Goal: Obtain resource: Obtain resource

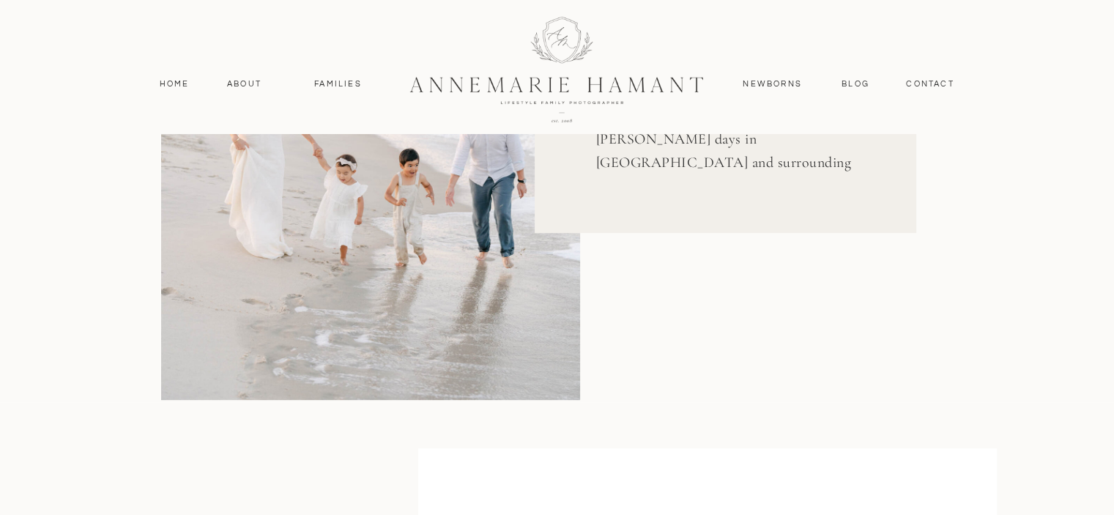
scroll to position [146, 0]
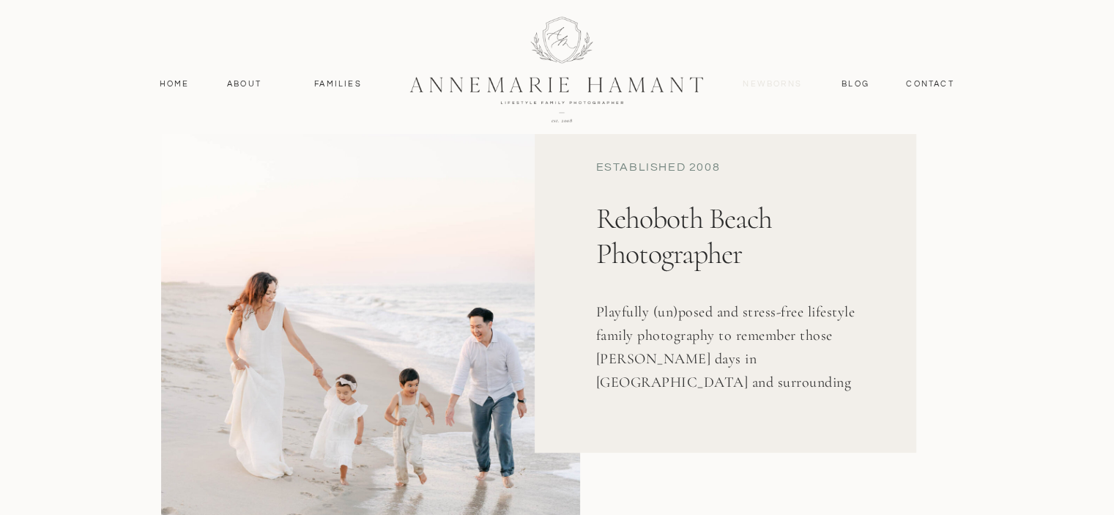
click at [782, 84] on nav "Newborns" at bounding box center [773, 84] width 70 height 13
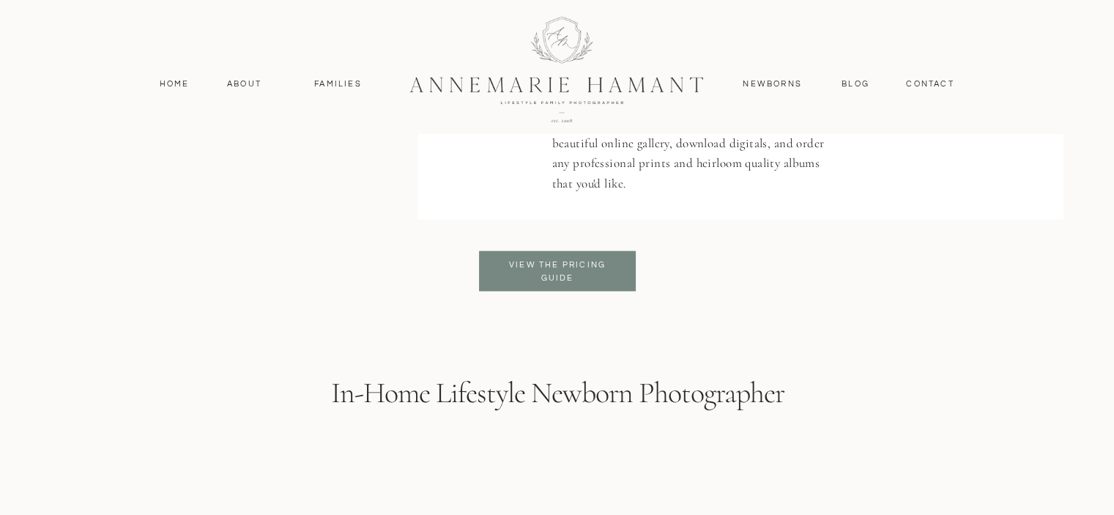
scroll to position [3003, 0]
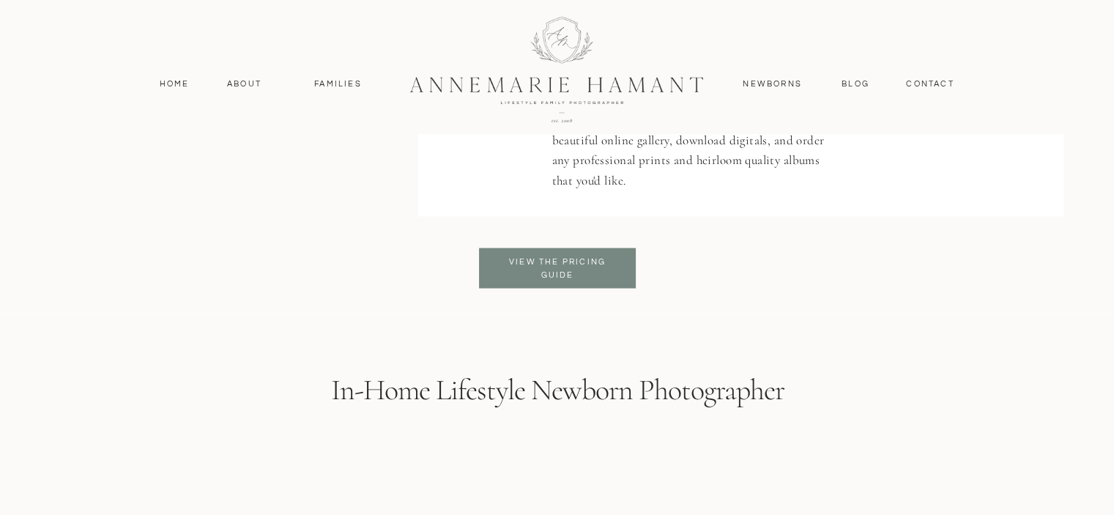
click at [589, 264] on h3 "View the pricing Guide" at bounding box center [557, 269] width 119 height 26
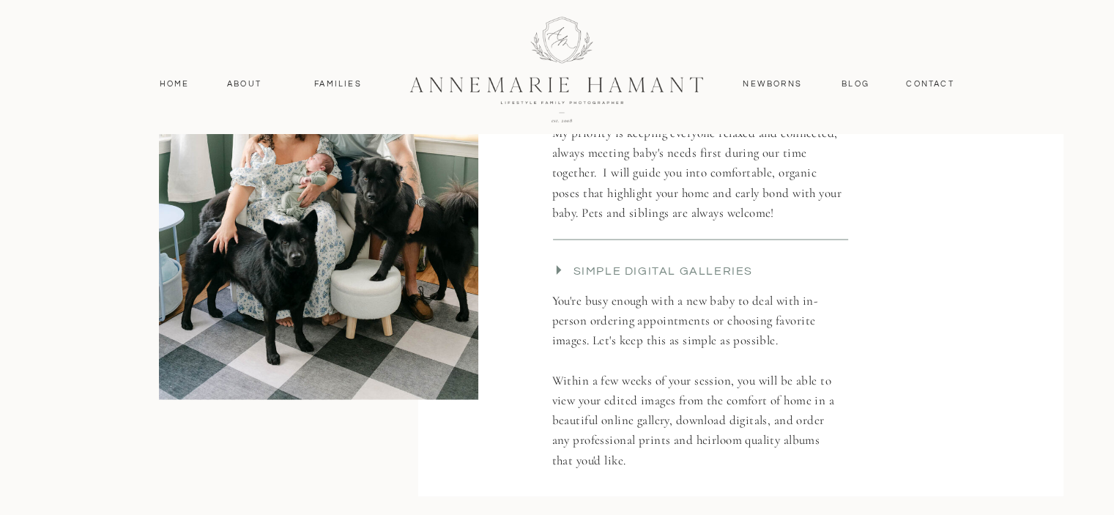
scroll to position [2710, 0]
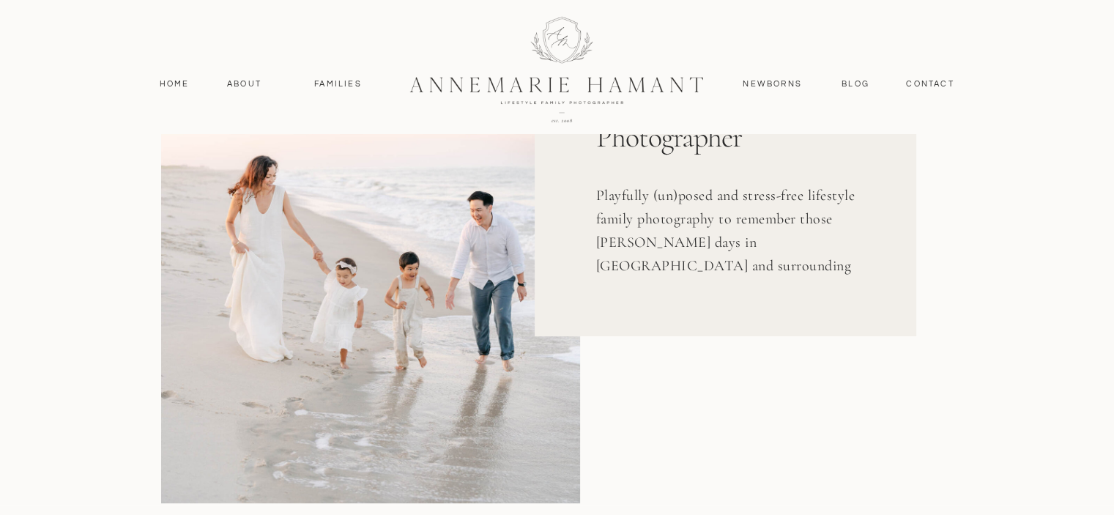
scroll to position [293, 0]
